Goal: Task Accomplishment & Management: Manage account settings

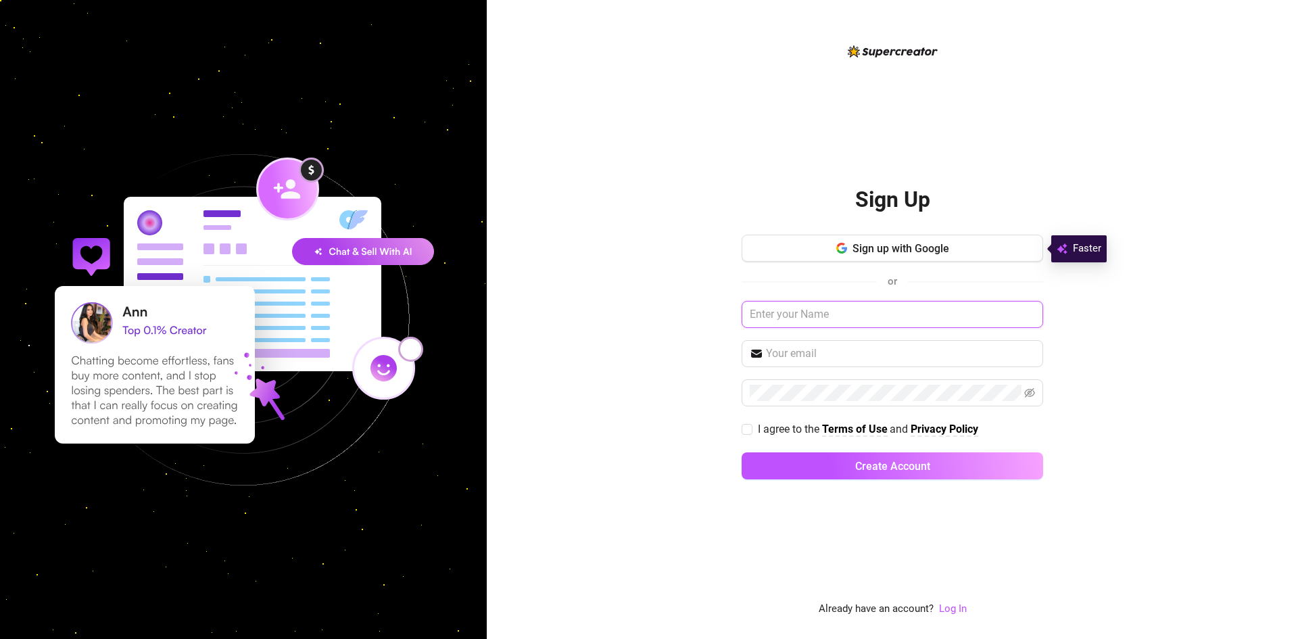
click at [835, 319] on input "text" at bounding box center [891, 314] width 301 height 27
click at [887, 253] on span "Sign up with Google" at bounding box center [900, 248] width 97 height 13
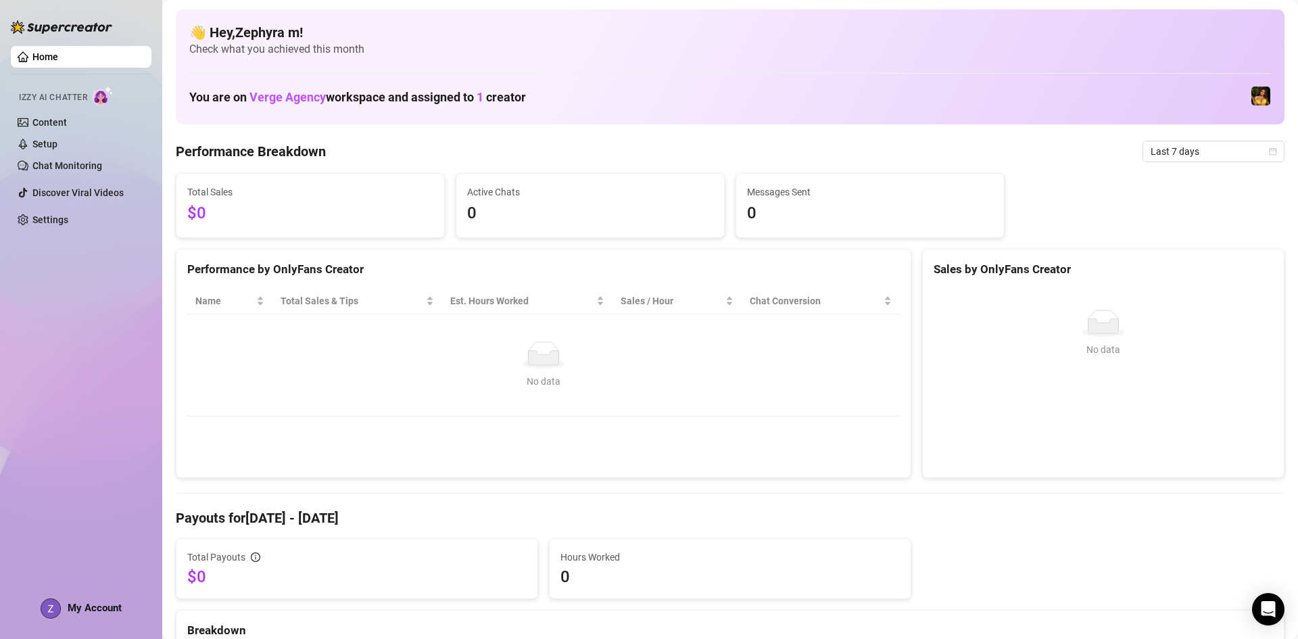
click at [47, 59] on link "Home" at bounding box center [45, 56] width 26 height 11
click at [1252, 97] on img at bounding box center [1260, 96] width 19 height 19
click at [67, 125] on link "Content" at bounding box center [49, 122] width 34 height 11
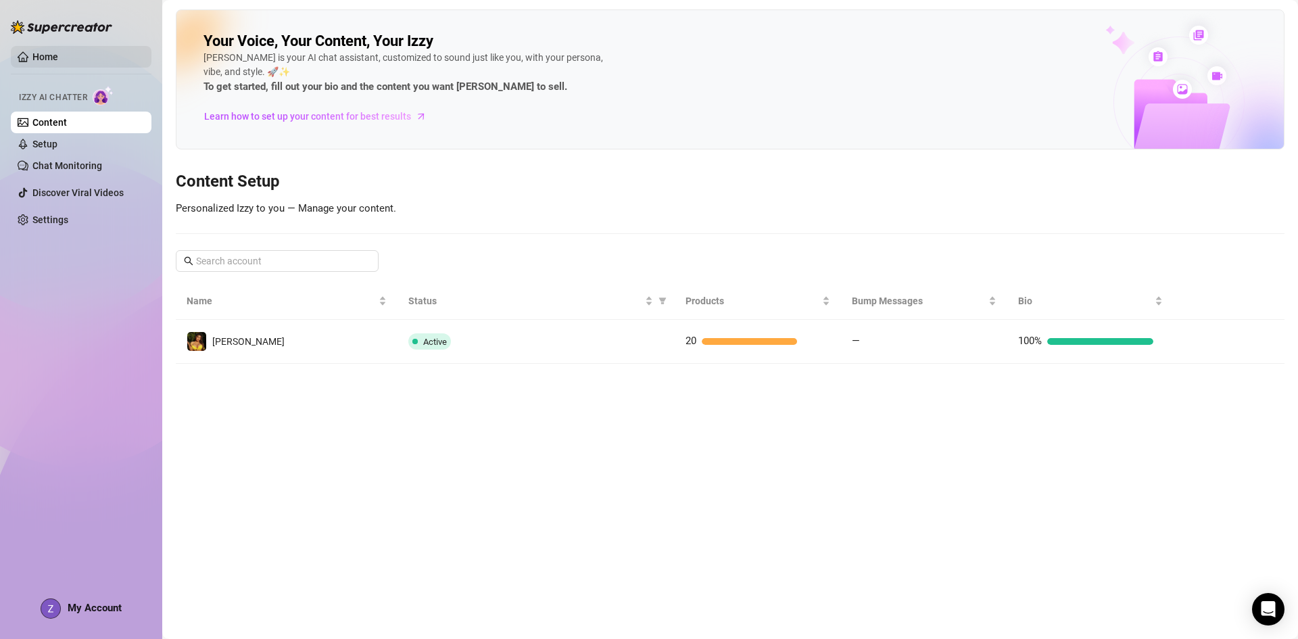
click at [42, 51] on link "Home" at bounding box center [45, 56] width 26 height 11
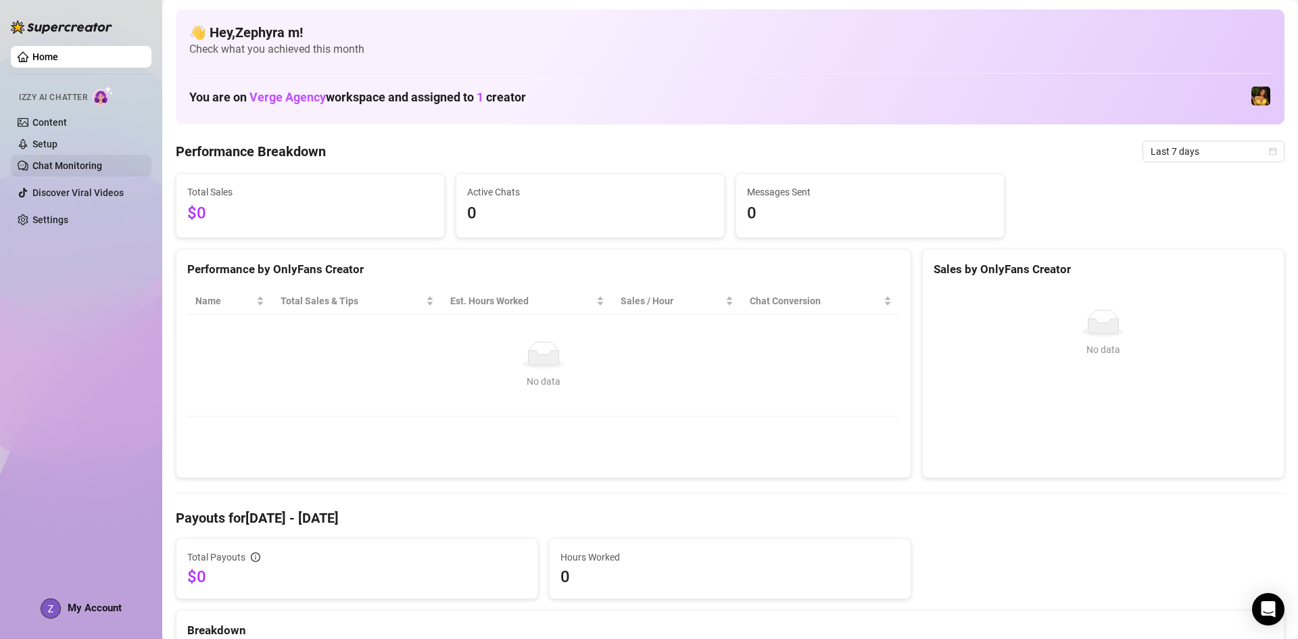
click at [66, 166] on link "Chat Monitoring" at bounding box center [67, 165] width 70 height 11
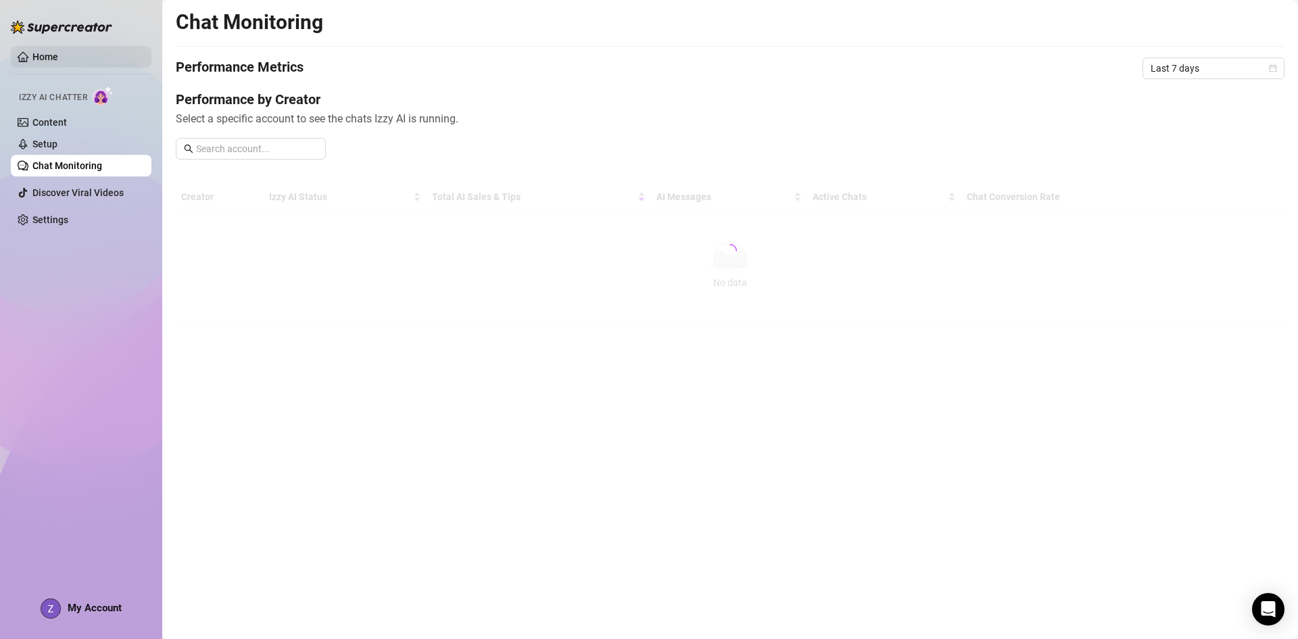
click at [53, 55] on link "Home" at bounding box center [45, 56] width 26 height 11
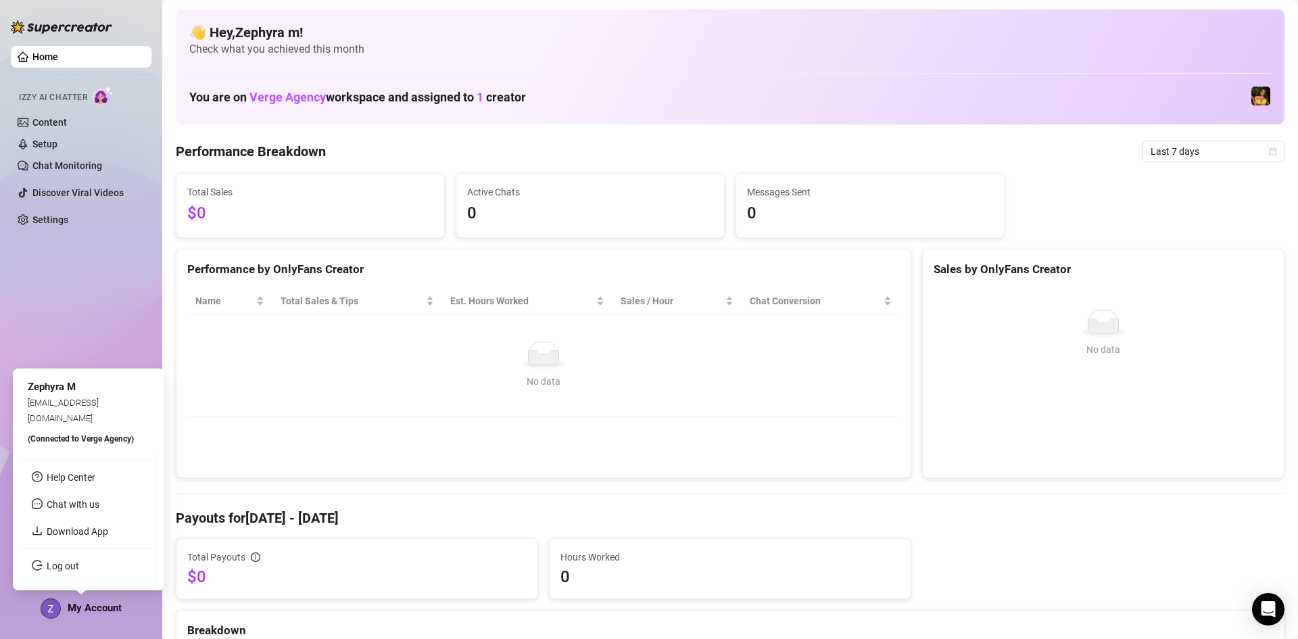
click at [87, 607] on span "My Account" at bounding box center [95, 607] width 54 height 12
click at [84, 535] on link "Download App" at bounding box center [77, 531] width 61 height 11
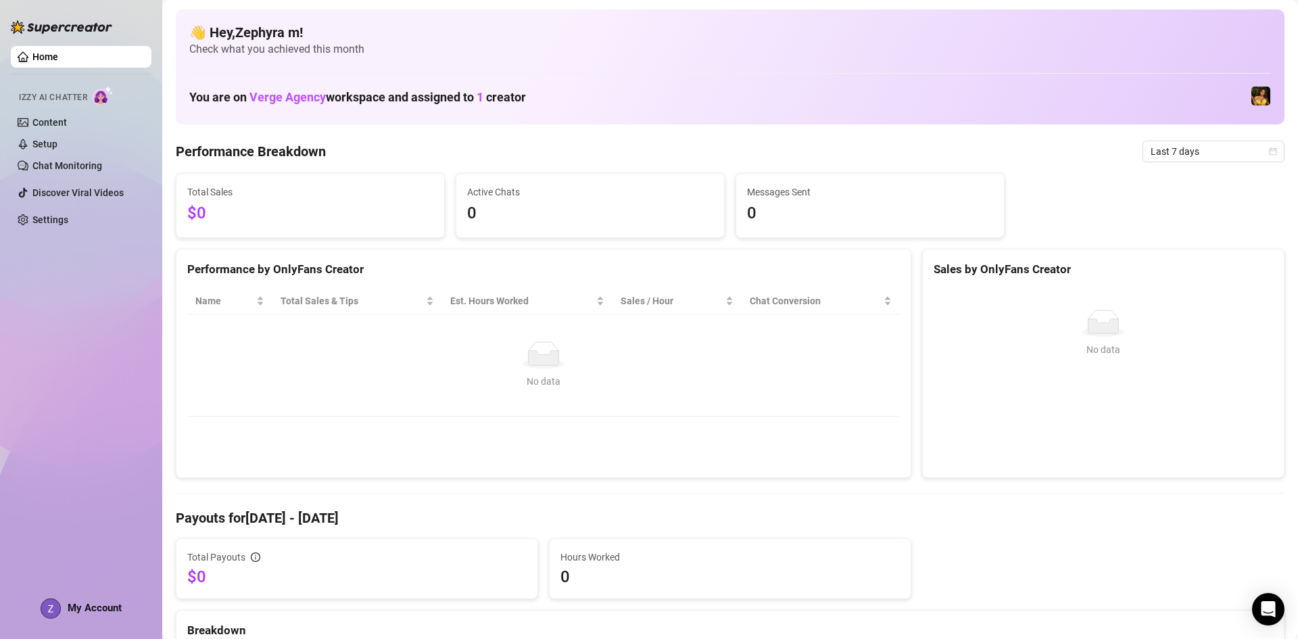
click at [917, 75] on div "👋 Hey, Zephyra m ! Check what you achieved this month You are on Verge Agency w…" at bounding box center [730, 66] width 1108 height 115
drag, startPoint x: 47, startPoint y: 222, endPoint x: 78, endPoint y: 208, distance: 34.2
click at [47, 222] on link "Settings" at bounding box center [50, 219] width 36 height 11
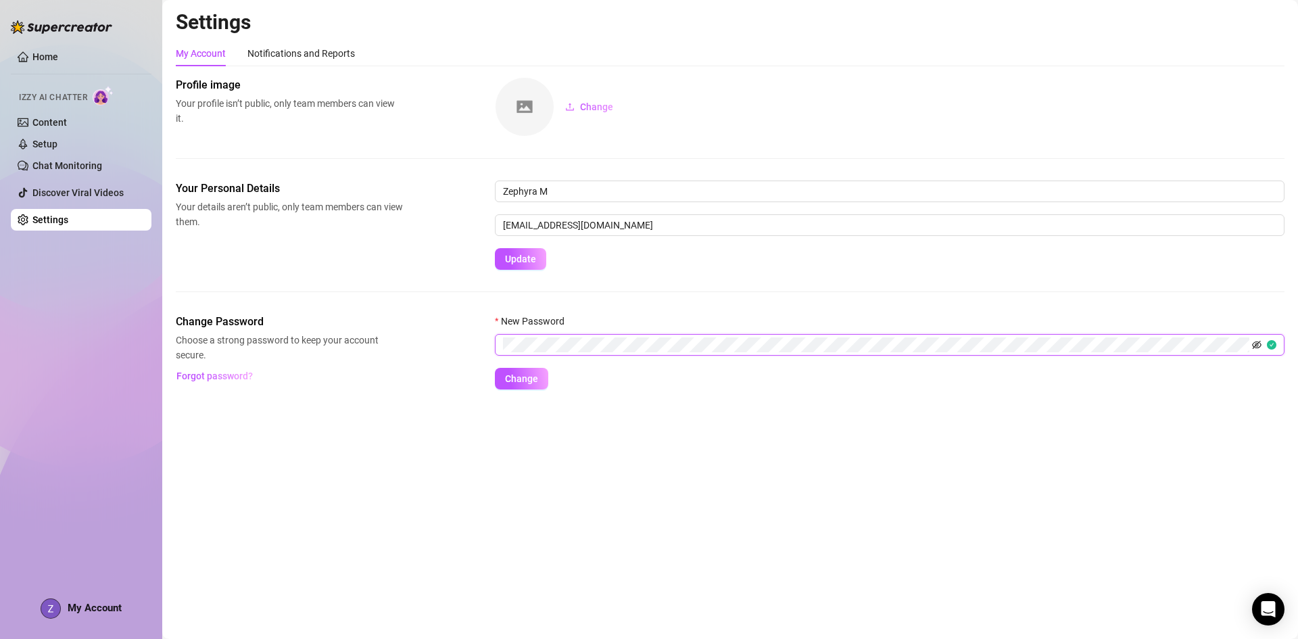
click at [1258, 349] on icon "eye-invisible" at bounding box center [1256, 344] width 9 height 9
click at [518, 378] on span "Change" at bounding box center [521, 378] width 33 height 11
